Goal: Information Seeking & Learning: Learn about a topic

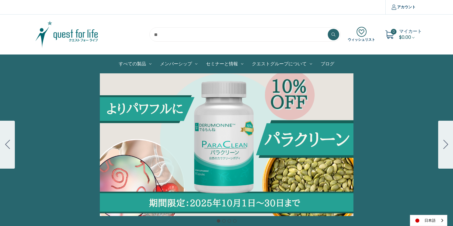
click at [137, 118] on div "Carousel Title Add a description for your carousel slide. You can use this to p…" at bounding box center [226, 144] width 453 height 143
